Goal: Navigation & Orientation: Find specific page/section

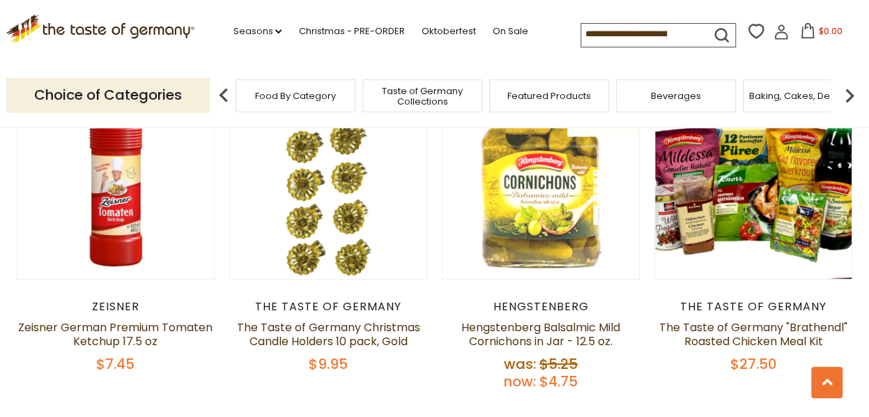
scroll to position [2508, 0]
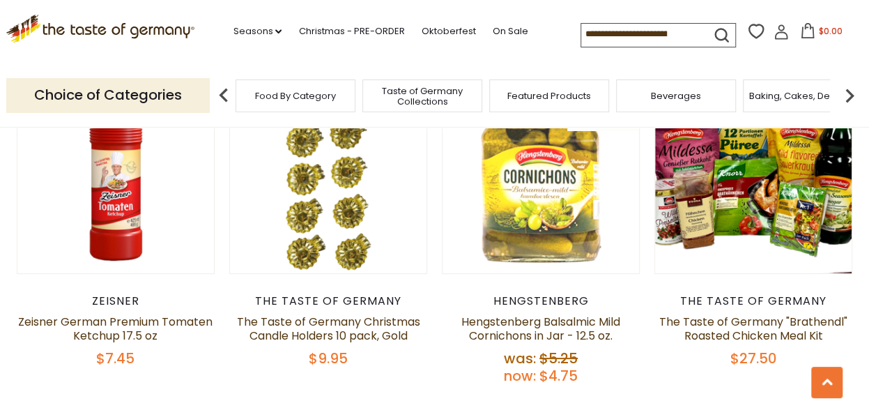
click at [697, 294] on div "The Taste of Germany" at bounding box center [753, 301] width 199 height 14
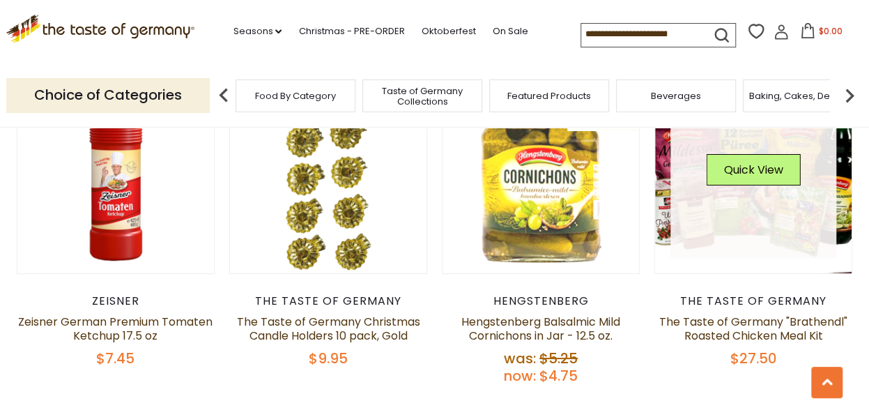
click at [707, 164] on div "Quick View" at bounding box center [753, 175] width 94 height 42
click at [700, 172] on link at bounding box center [753, 175] width 166 height 166
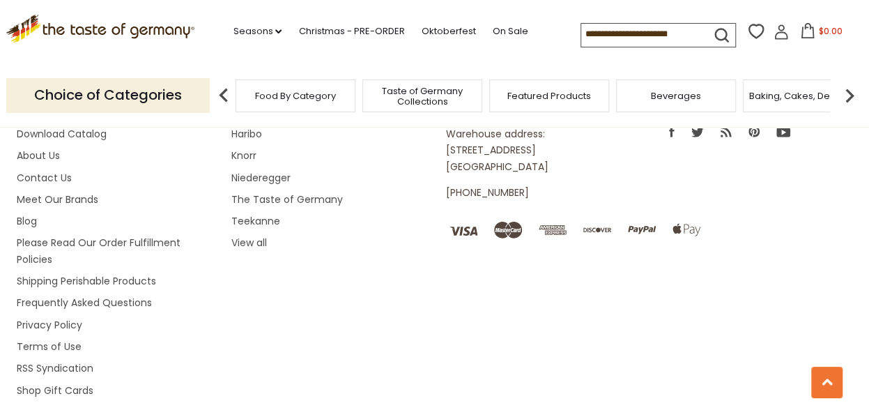
scroll to position [2020, 0]
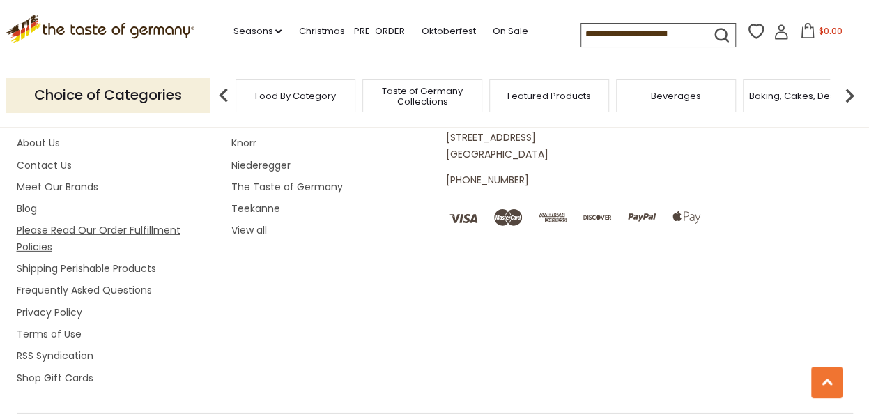
click at [78, 223] on link "Please Read Our Order Fulfillment Policies" at bounding box center [99, 238] width 164 height 30
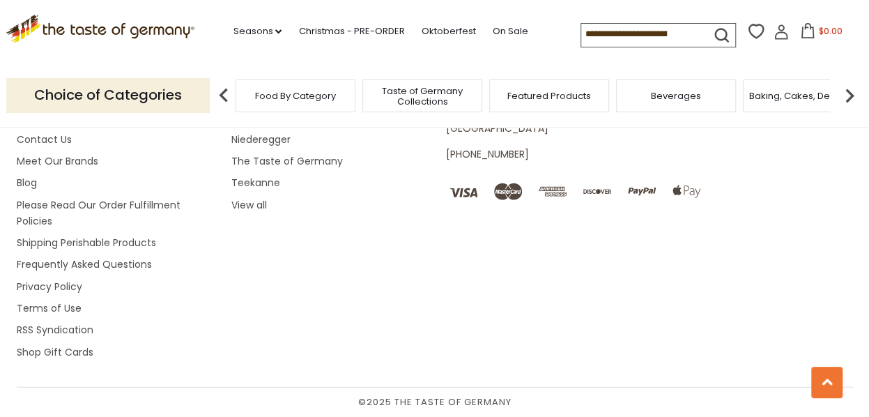
scroll to position [4459, 0]
click at [66, 102] on link "Download Catalog" at bounding box center [62, 95] width 90 height 14
